Goal: Transaction & Acquisition: Book appointment/travel/reservation

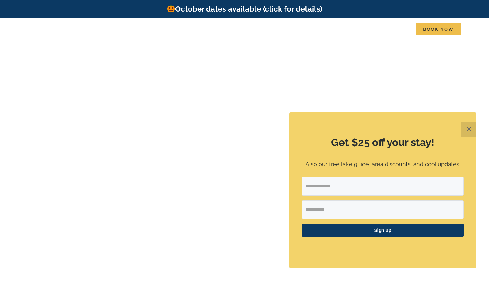
click at [468, 127] on button "✕" at bounding box center [469, 129] width 15 height 15
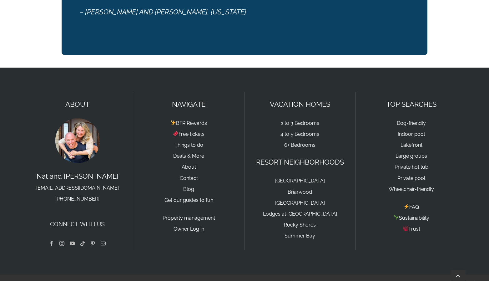
scroll to position [1070, 0]
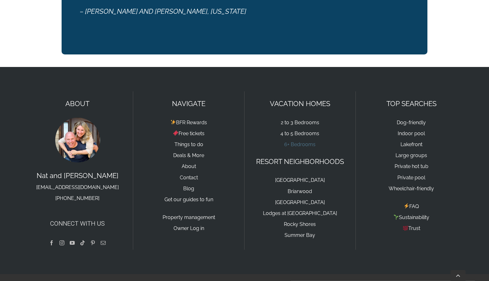
click at [290, 141] on link "6+ Bedrooms" at bounding box center [299, 144] width 31 height 6
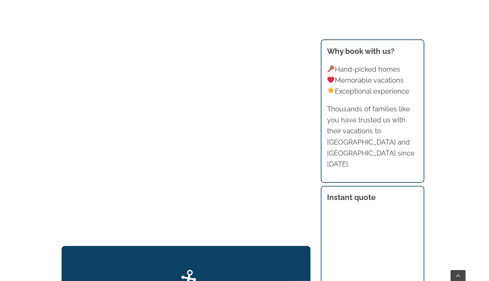
scroll to position [673, 0]
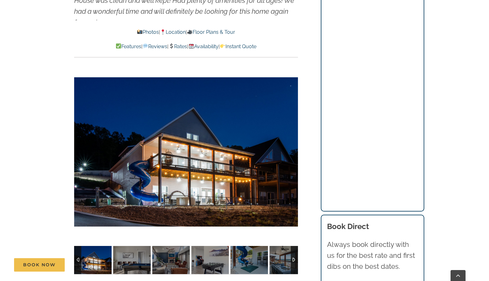
scroll to position [469, 0]
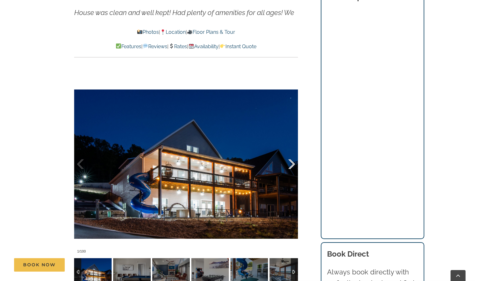
click at [290, 165] on div at bounding box center [285, 164] width 19 height 39
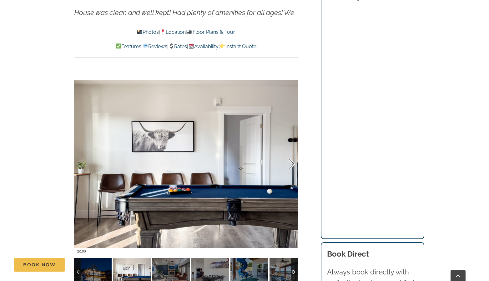
click at [290, 165] on div at bounding box center [285, 164] width 19 height 39
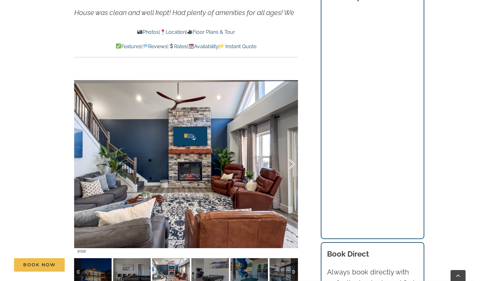
click at [290, 165] on div at bounding box center [285, 164] width 19 height 39
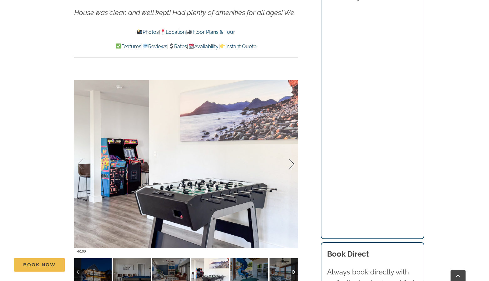
click at [290, 165] on div at bounding box center [285, 164] width 19 height 39
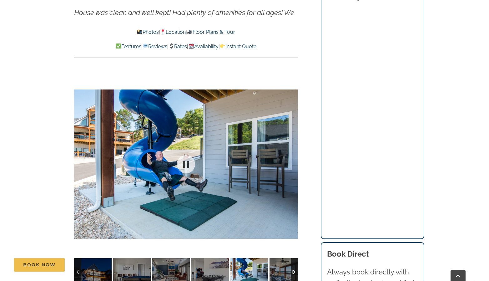
click at [290, 165] on div at bounding box center [186, 164] width 224 height 184
click at [292, 163] on div at bounding box center [285, 164] width 19 height 39
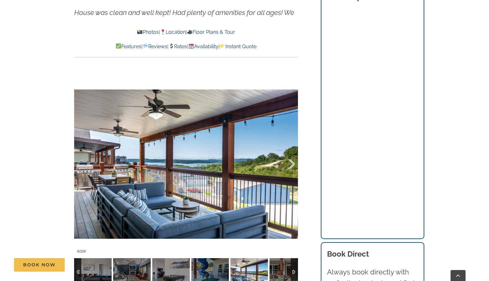
click at [292, 163] on div at bounding box center [285, 164] width 19 height 39
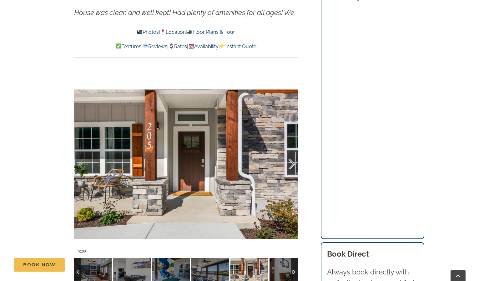
click at [292, 163] on div at bounding box center [285, 164] width 19 height 39
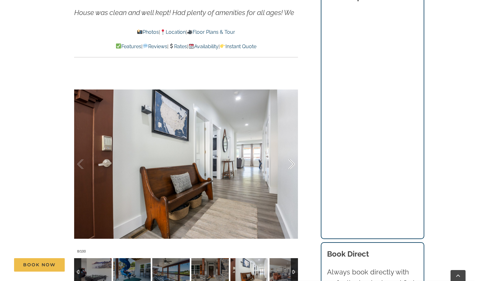
click at [292, 163] on div at bounding box center [285, 164] width 19 height 39
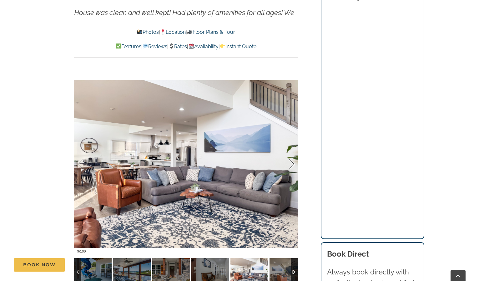
click at [292, 163] on div at bounding box center [285, 164] width 19 height 39
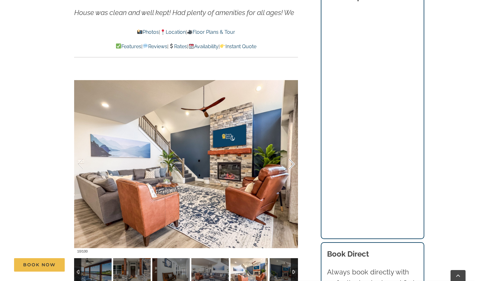
click at [292, 163] on div at bounding box center [285, 164] width 19 height 39
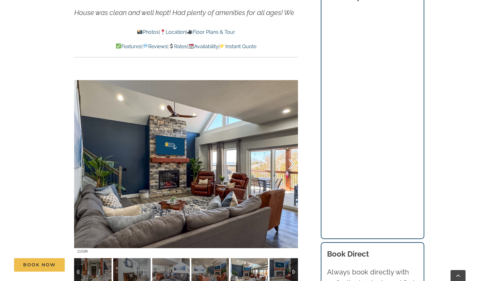
click at [292, 163] on div at bounding box center [285, 164] width 19 height 39
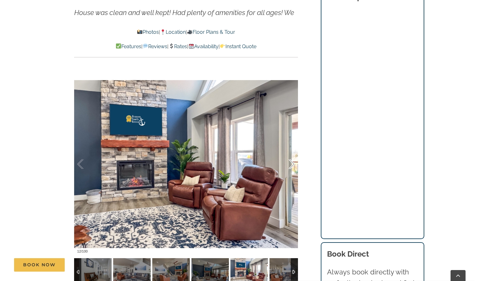
click at [292, 163] on div at bounding box center [285, 164] width 19 height 39
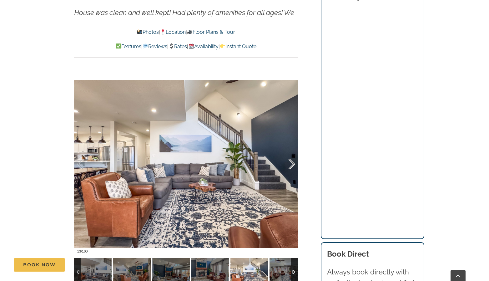
click at [292, 163] on div at bounding box center [285, 164] width 19 height 39
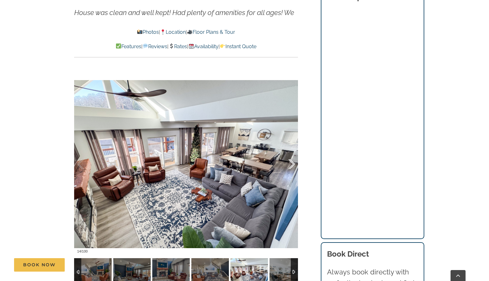
click at [292, 163] on div at bounding box center [285, 164] width 19 height 39
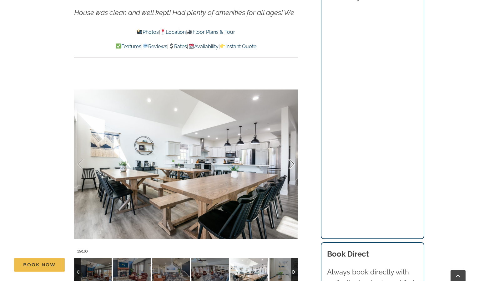
click at [292, 163] on div at bounding box center [285, 164] width 19 height 39
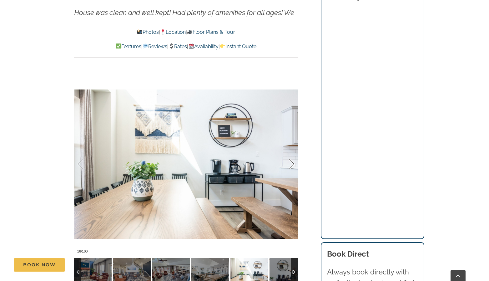
click at [292, 163] on div at bounding box center [285, 164] width 19 height 39
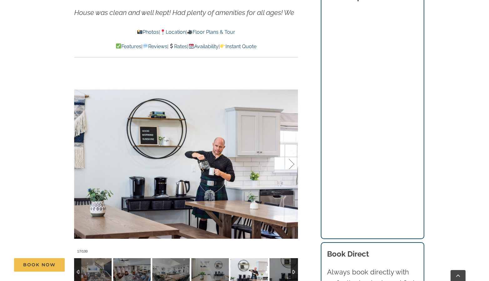
click at [292, 163] on div at bounding box center [285, 164] width 19 height 39
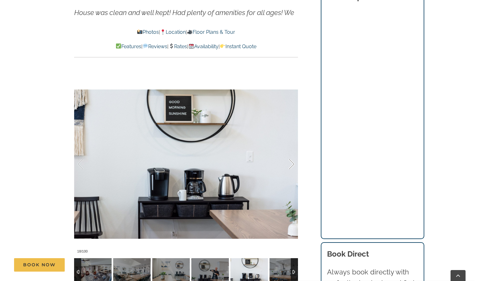
click at [292, 163] on div at bounding box center [285, 164] width 19 height 39
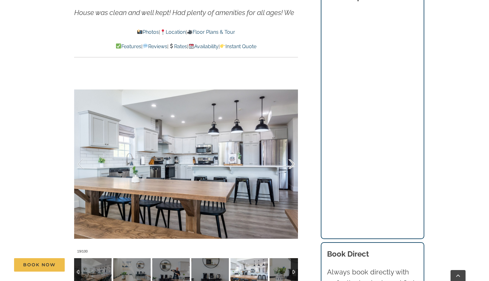
click at [292, 163] on div at bounding box center [285, 164] width 19 height 39
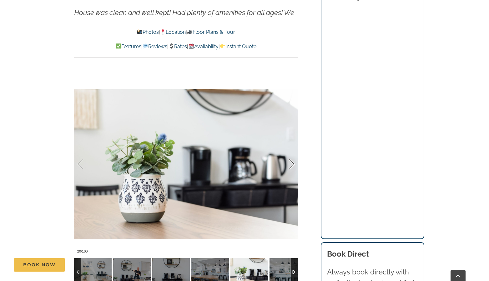
click at [292, 163] on div at bounding box center [285, 164] width 19 height 39
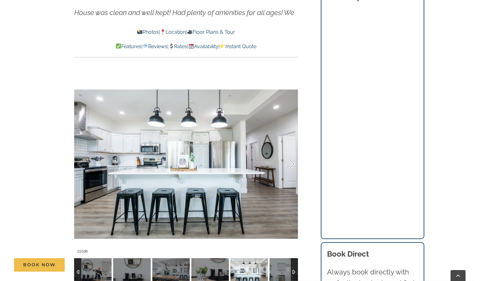
click at [292, 163] on div at bounding box center [285, 164] width 19 height 39
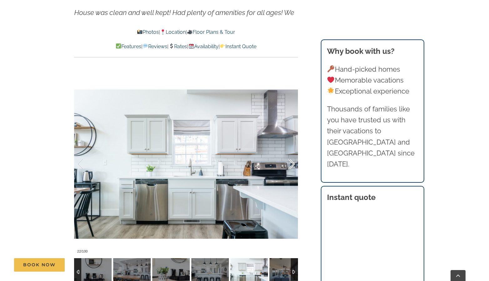
click at [292, 163] on div at bounding box center [285, 164] width 19 height 39
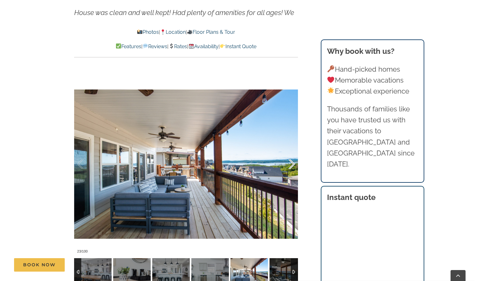
click at [292, 163] on div at bounding box center [285, 164] width 19 height 39
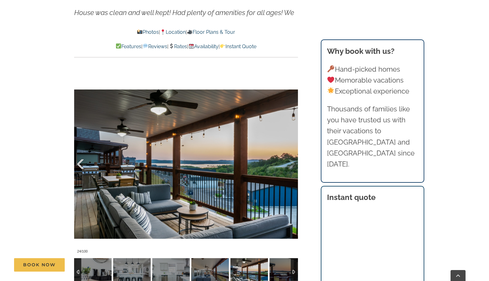
click at [80, 162] on div at bounding box center [86, 164] width 19 height 39
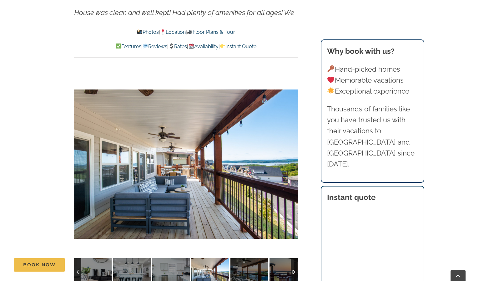
click at [294, 164] on div "23 / 100" at bounding box center [186, 164] width 224 height 184
click at [292, 163] on div at bounding box center [285, 164] width 19 height 39
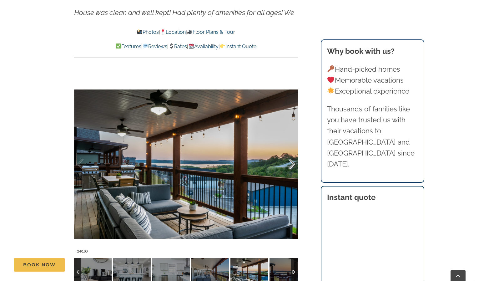
click at [292, 163] on div at bounding box center [285, 164] width 19 height 39
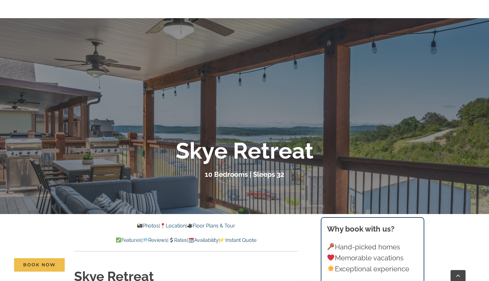
scroll to position [32, 0]
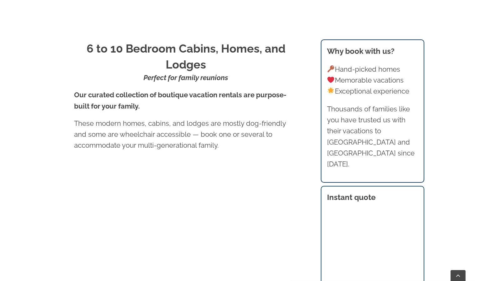
scroll to position [219, 0]
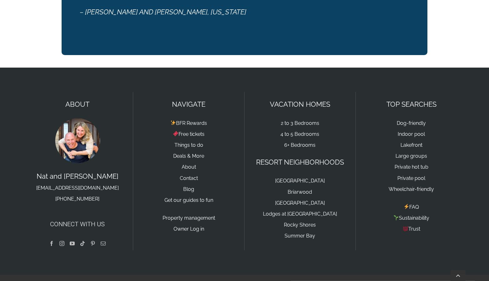
scroll to position [1069, 0]
